Goal: Transaction & Acquisition: Purchase product/service

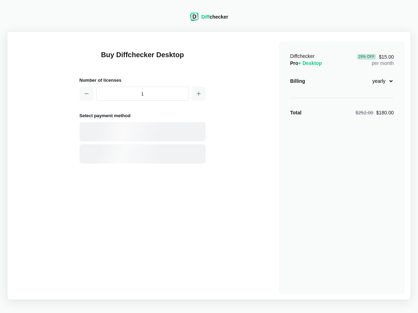
select select "desktop-yearly-180"
click at [135, 134] on div "Card" at bounding box center [155, 131] width 95 height 7
select select "[GEOGRAPHIC_DATA]"
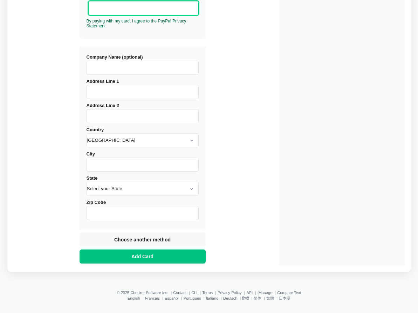
scroll to position [235, 0]
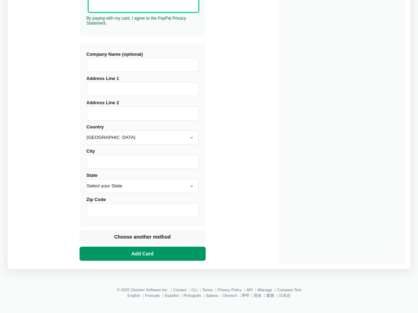
click at [128, 250] on button "Add Card" at bounding box center [143, 253] width 126 height 14
type input "BRAELAWN DRIVE"
click at [105, 256] on button "Add Card" at bounding box center [143, 253] width 126 height 14
type input "BURNABY"
click at [143, 256] on span "Add Card" at bounding box center [142, 253] width 25 height 7
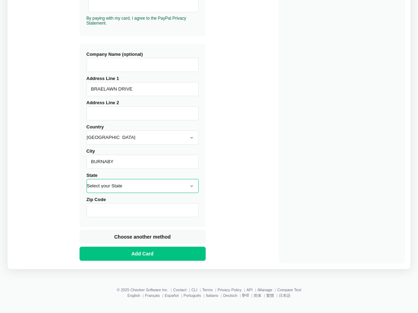
click at [131, 185] on select "Select your State [US_STATE] [US_STATE] [US_STATE] [US_STATE] [US_STATE] [US_ST…" at bounding box center [143, 186] width 112 height 14
select select "ID"
click at [87, 179] on select "Select your State [US_STATE] [US_STATE] [US_STATE] [US_STATE] [US_STATE] [US_ST…" at bounding box center [143, 186] width 112 height 14
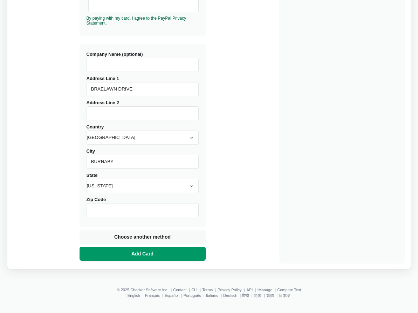
click at [104, 256] on button "Add Card" at bounding box center [143, 253] width 126 height 14
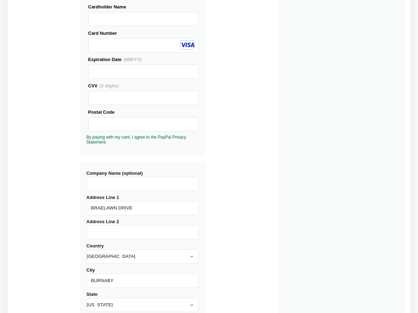
scroll to position [0, 0]
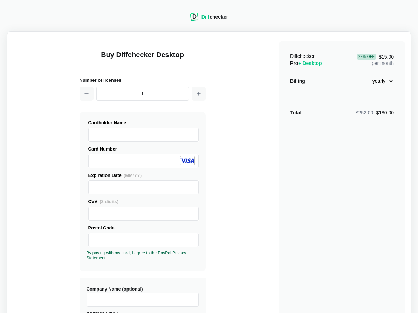
click at [205, 16] on span "Diff" at bounding box center [206, 17] width 8 height 6
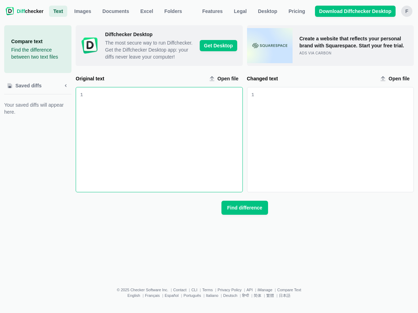
click at [177, 137] on div "Original text input" at bounding box center [163, 139] width 160 height 104
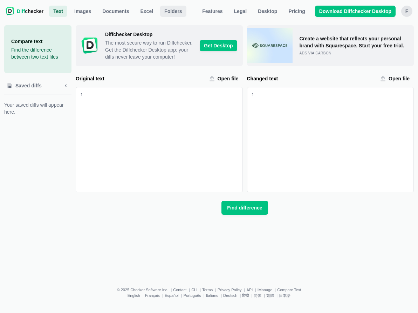
click at [179, 12] on span "Folders" at bounding box center [173, 11] width 21 height 7
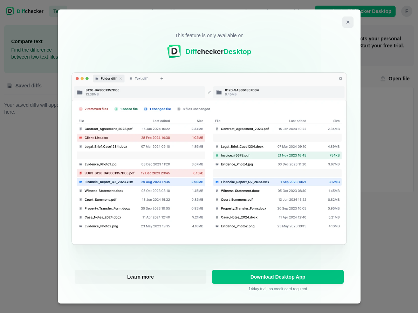
click at [349, 22] on icon "Close modal" at bounding box center [348, 22] width 6 height 6
